Goal: Task Accomplishment & Management: Manage account settings

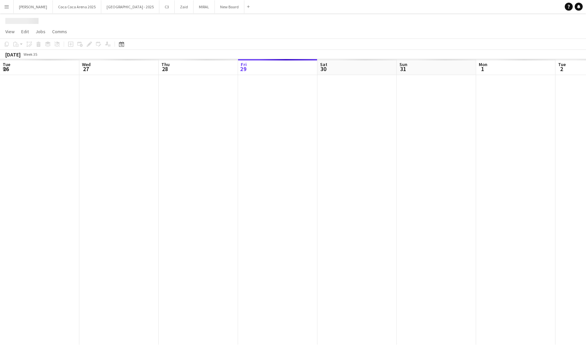
scroll to position [0, 159]
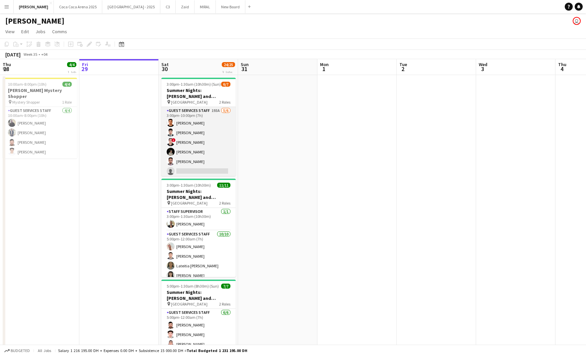
click at [221, 130] on app-card-role "Guest Services Staff 193A [DATE] 3:00pm-10:00pm (7h) [PERSON_NAME] ! [PERSON_NA…" at bounding box center [198, 142] width 74 height 71
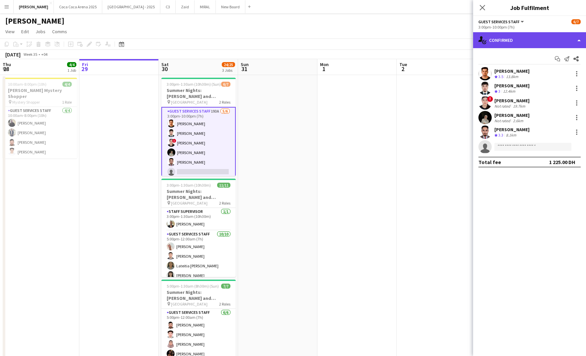
click at [496, 38] on div "single-neutral-actions-check-2 Confirmed" at bounding box center [529, 40] width 113 height 16
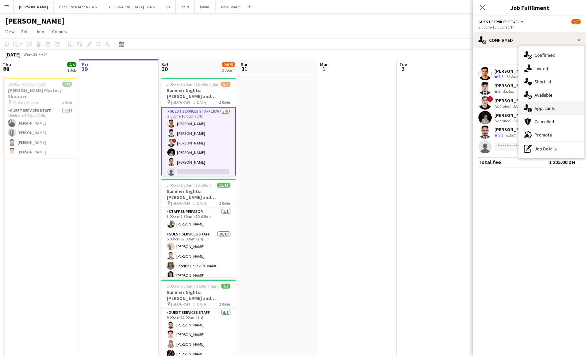
click at [552, 106] on div "single-neutral-actions-information Applicants" at bounding box center [551, 108] width 66 height 13
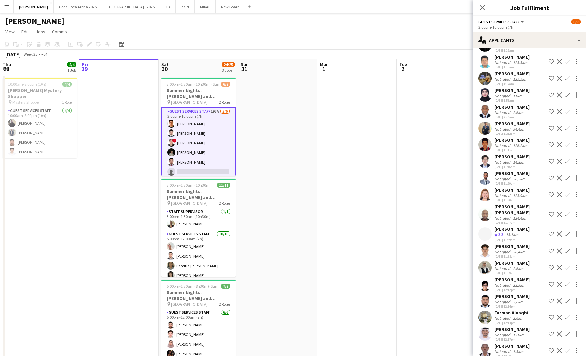
scroll to position [2812, 0]
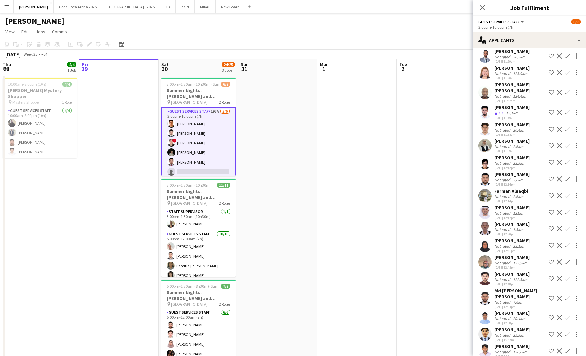
click at [513, 254] on div "[PERSON_NAME]" at bounding box center [511, 257] width 35 height 6
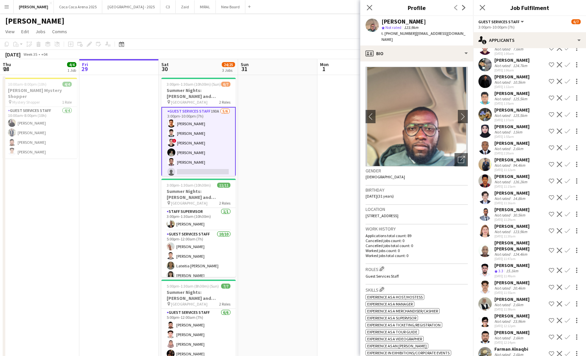
scroll to position [2652, 0]
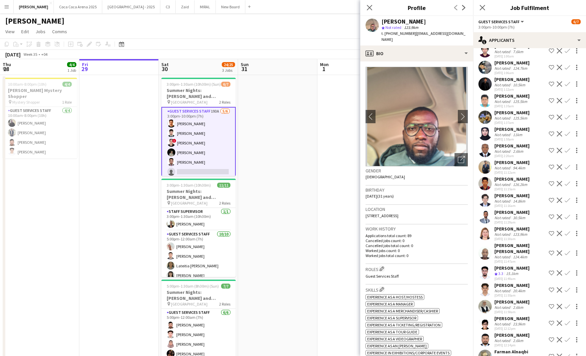
click at [508, 132] on div "Not rated" at bounding box center [502, 134] width 17 height 5
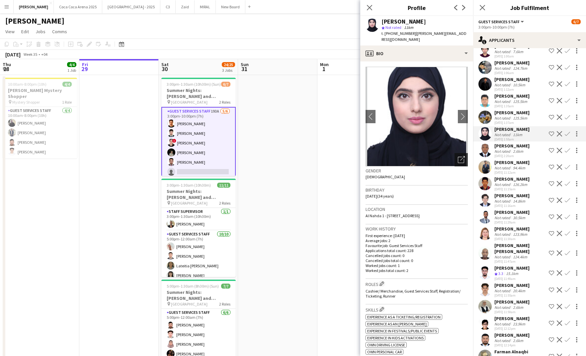
click at [460, 156] on icon "Open photos pop-in" at bounding box center [461, 159] width 7 height 7
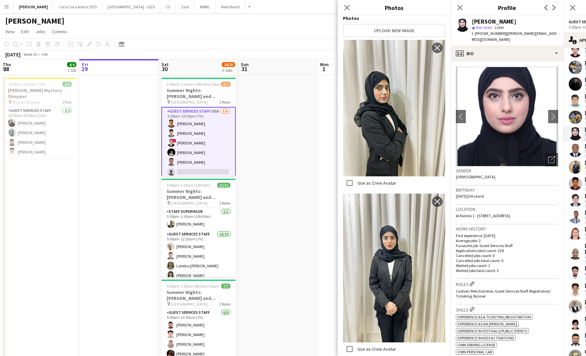
scroll to position [275, 0]
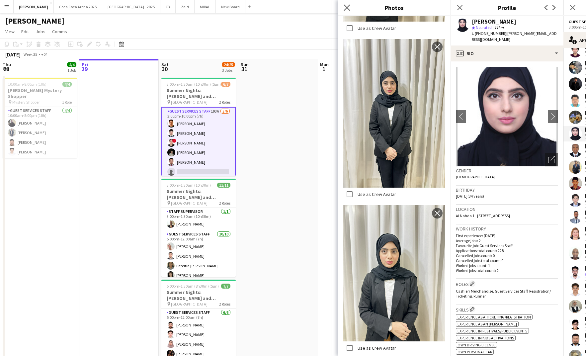
click at [351, 12] on app-icon "Close pop-in" at bounding box center [347, 8] width 10 height 10
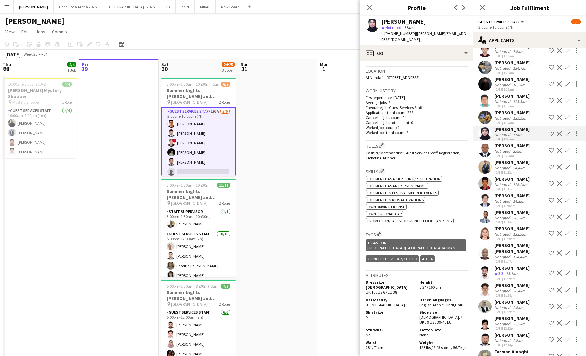
scroll to position [286, 0]
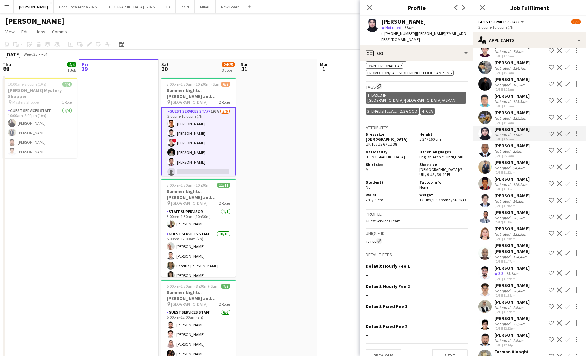
click at [566, 131] on app-icon "Confirm" at bounding box center [566, 133] width 5 height 5
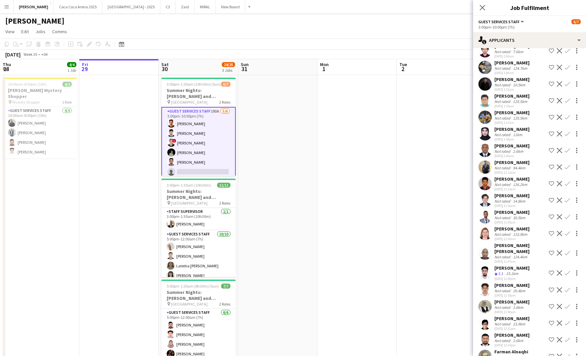
click at [566, 131] on app-icon "Confirm" at bounding box center [566, 133] width 5 height 5
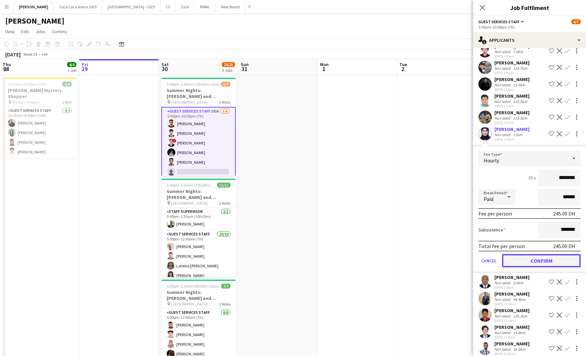
click at [546, 254] on button "Confirm" at bounding box center [541, 260] width 79 height 13
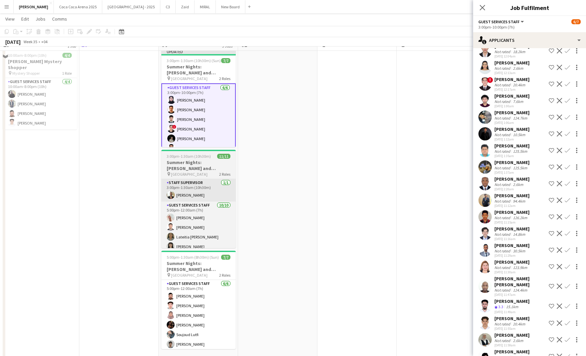
scroll to position [2, 0]
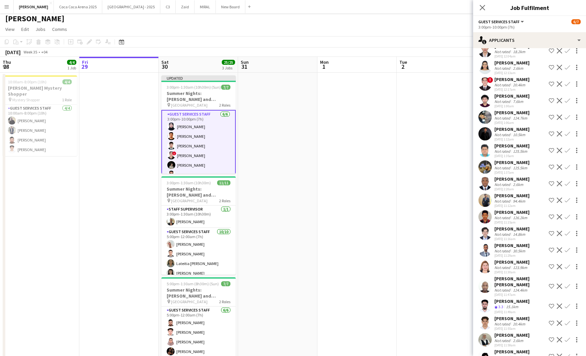
click at [196, 128] on app-card-role "Guest Services Staff [DATE] 3:00pm-10:00pm (7h) Jamana [PERSON_NAME] [PERSON_NA…" at bounding box center [198, 146] width 74 height 72
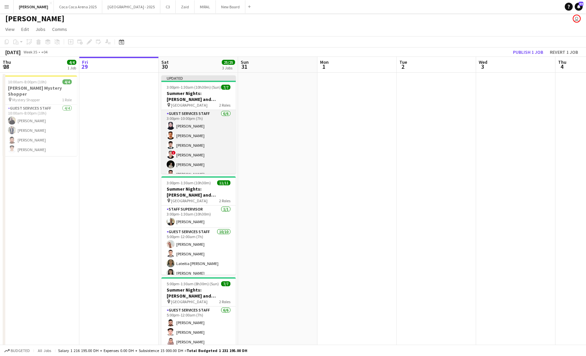
click at [185, 118] on app-card-role "Guest Services Staff [DATE] 3:00pm-10:00pm (7h) Jamana [PERSON_NAME] [PERSON_NA…" at bounding box center [198, 145] width 74 height 71
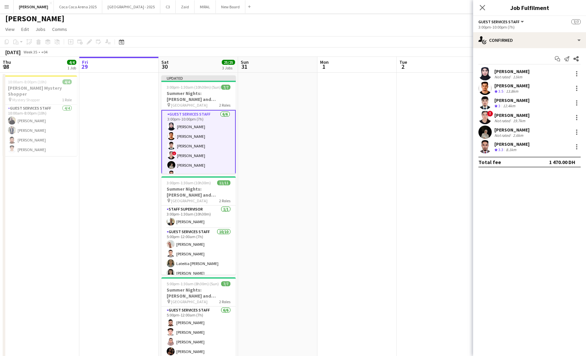
drag, startPoint x: 546, startPoint y: 69, endPoint x: 492, endPoint y: 71, distance: 53.8
click at [492, 71] on div "[PERSON_NAME] Not rated 11km" at bounding box center [529, 73] width 113 height 13
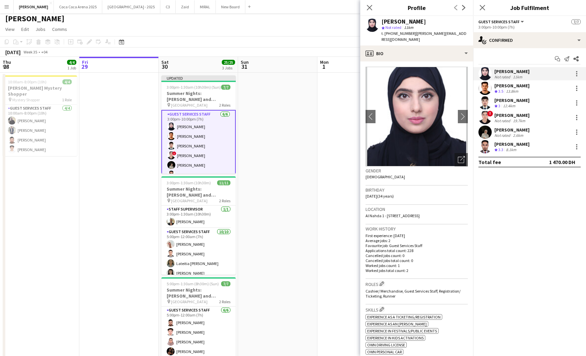
copy div "[PERSON_NAME]"
click at [361, 7] on div "Close pop-in" at bounding box center [369, 7] width 19 height 15
click at [366, 6] on app-icon "Close pop-in" at bounding box center [370, 8] width 10 height 10
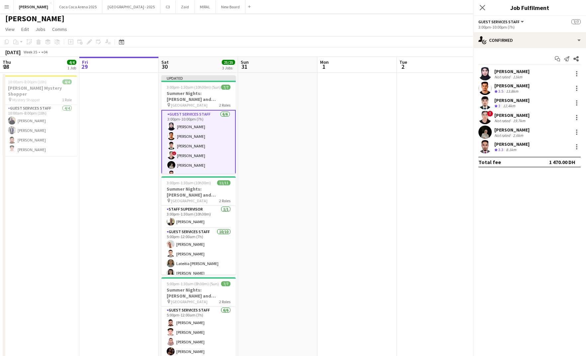
click at [356, 17] on div "[PERSON_NAME] user" at bounding box center [293, 17] width 586 height 13
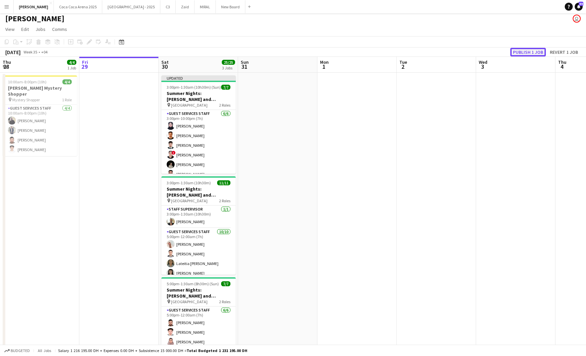
click at [531, 52] on button "Publish 1 job" at bounding box center [528, 52] width 36 height 9
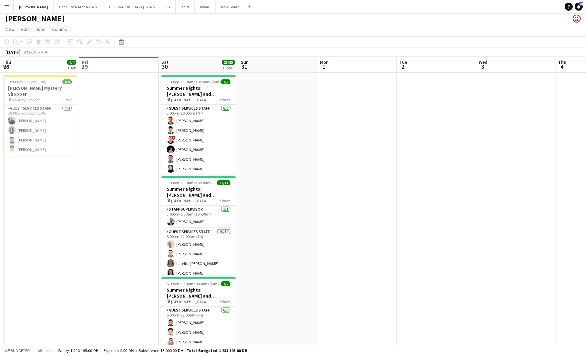
scroll to position [0, 0]
